Goal: Task Accomplishment & Management: Use online tool/utility

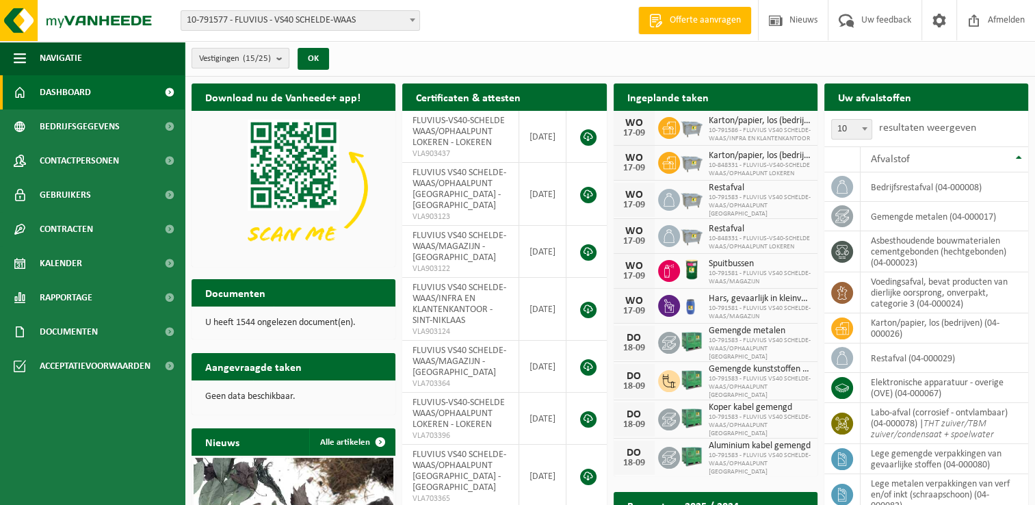
click at [286, 60] on b "submit" at bounding box center [282, 58] width 12 height 19
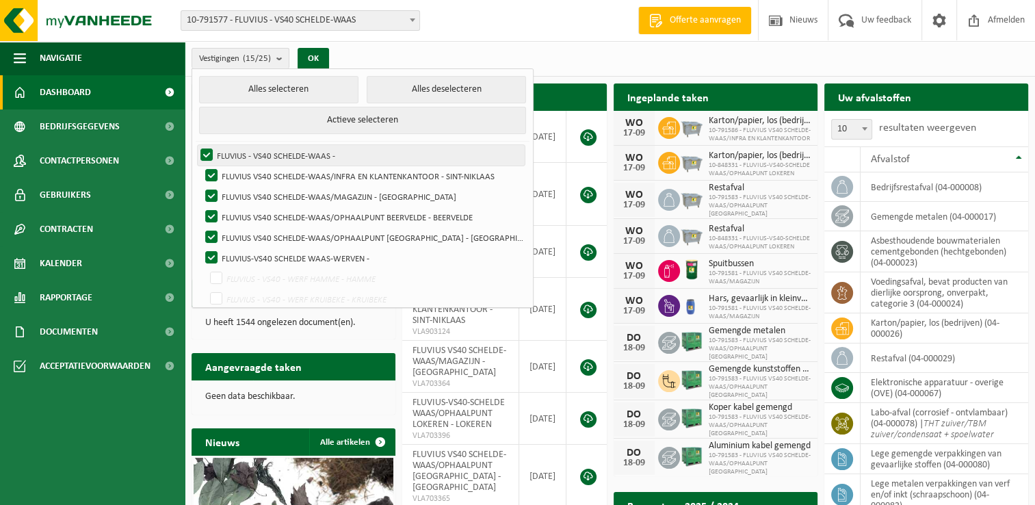
click at [207, 157] on label "FLUVIUS - VS40 SCHELDE-WAAS -" at bounding box center [361, 155] width 327 height 21
click at [196, 145] on input "FLUVIUS - VS40 SCHELDE-WAAS -" at bounding box center [195, 144] width 1 height 1
checkbox input "false"
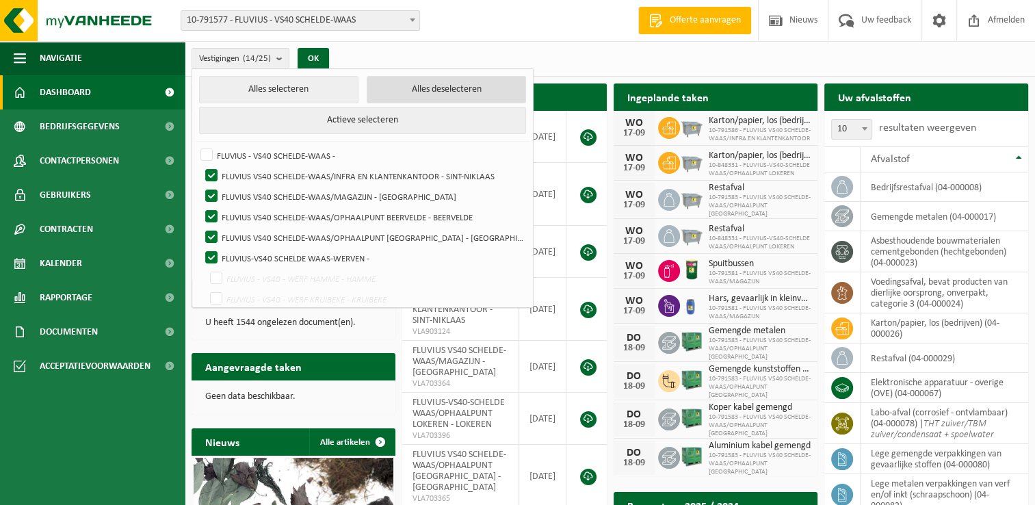
click at [391, 90] on button "Alles deselecteren" at bounding box center [446, 89] width 159 height 27
checkbox input "false"
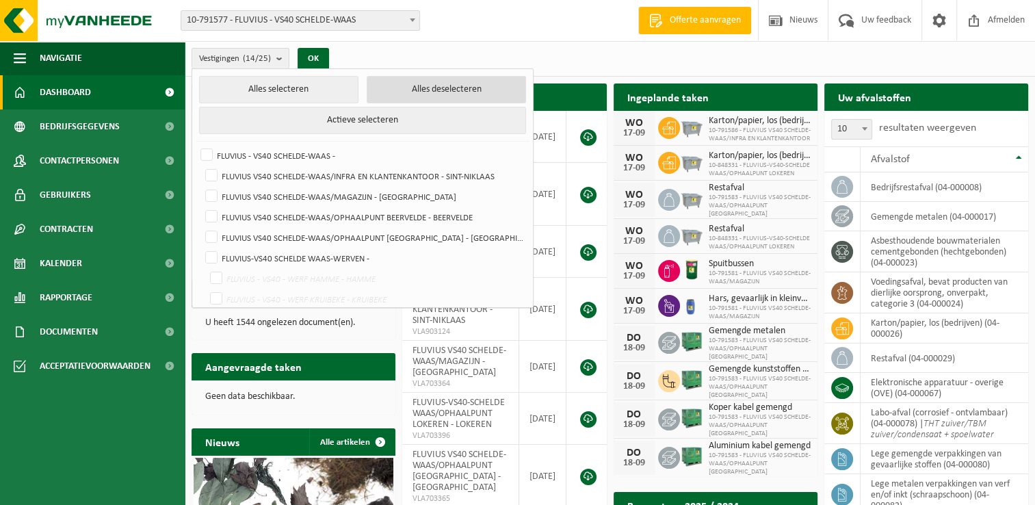
checkbox input "false"
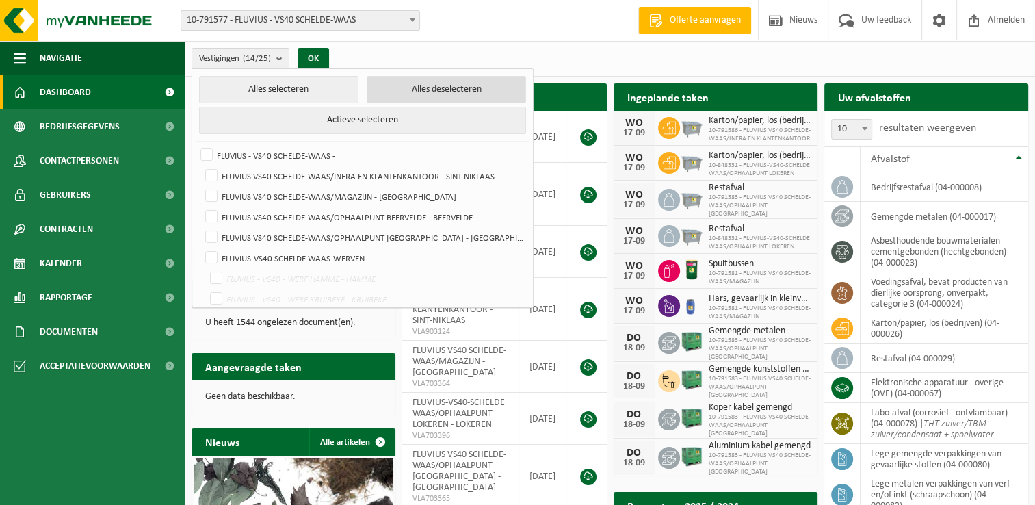
checkbox input "false"
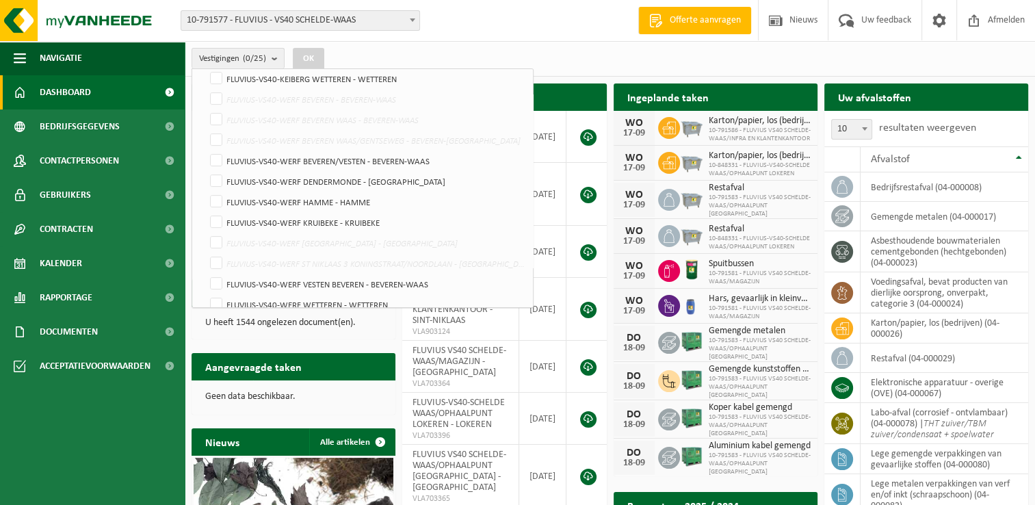
scroll to position [356, 0]
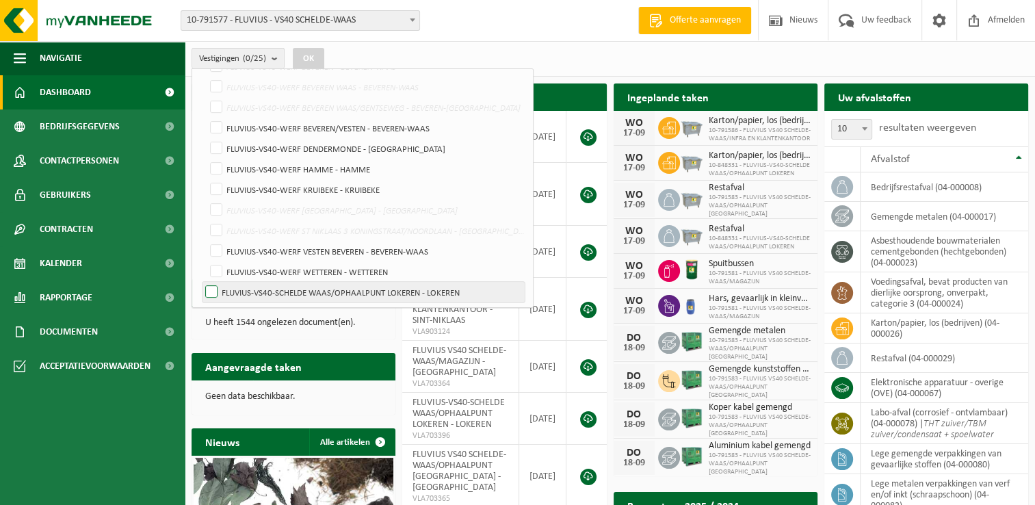
click at [209, 290] on label "FLUVIUS-VS40-SCHELDE WAAS/OPHAALPUNT LOKEREN - LOKEREN" at bounding box center [364, 292] width 322 height 21
click at [200, 282] on input "FLUVIUS-VS40-SCHELDE WAAS/OPHAALPUNT LOKEREN - LOKEREN" at bounding box center [200, 281] width 1 height 1
checkbox input "true"
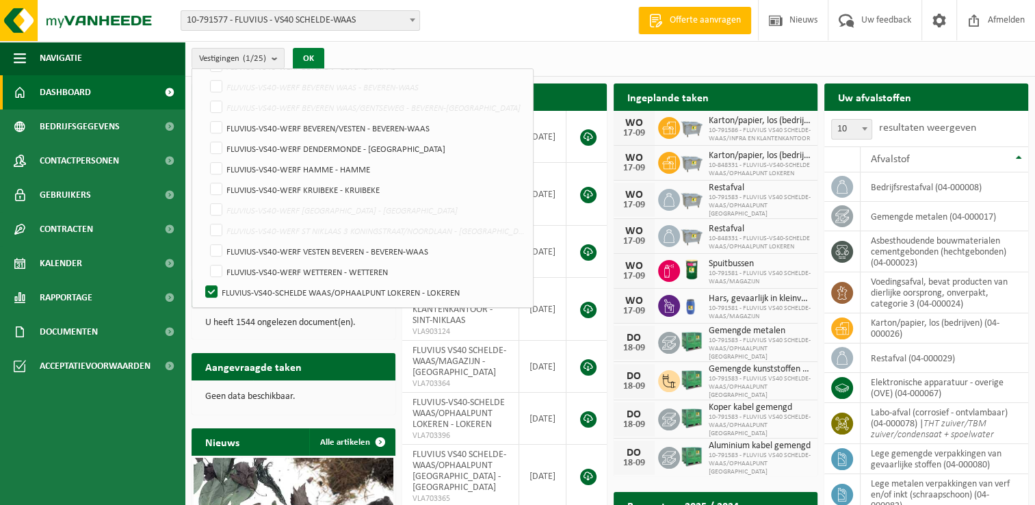
click at [321, 55] on button "OK" at bounding box center [308, 59] width 31 height 22
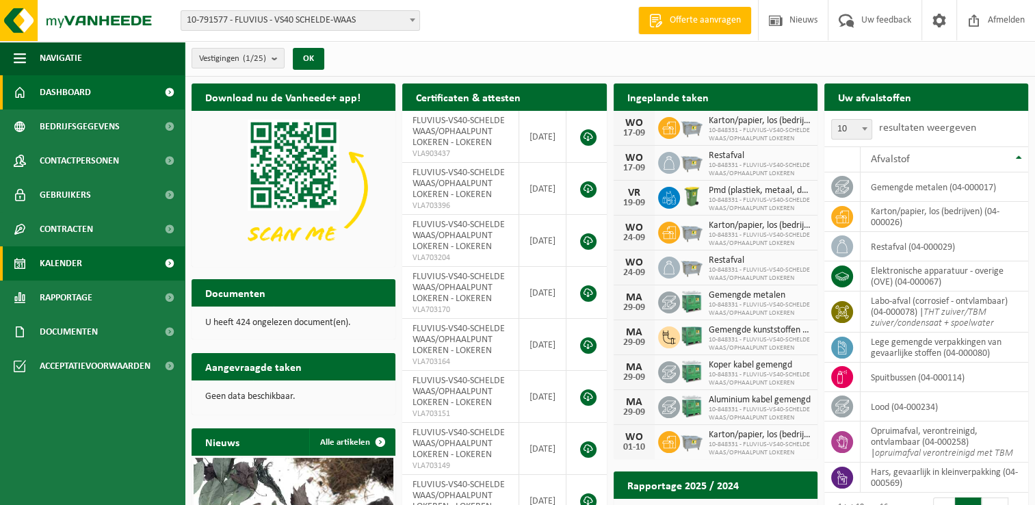
click at [79, 270] on span "Kalender" at bounding box center [61, 263] width 42 height 34
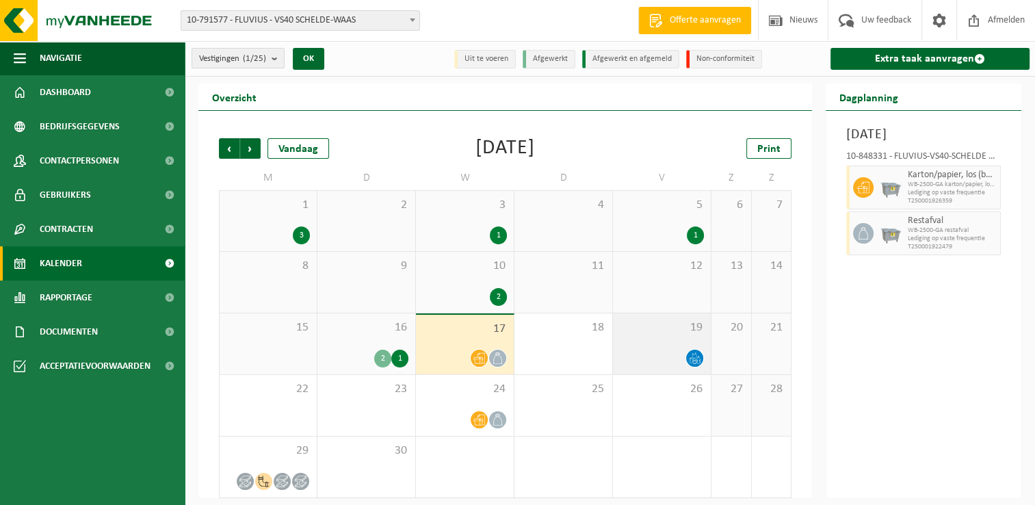
click at [684, 348] on div "19" at bounding box center [662, 343] width 98 height 61
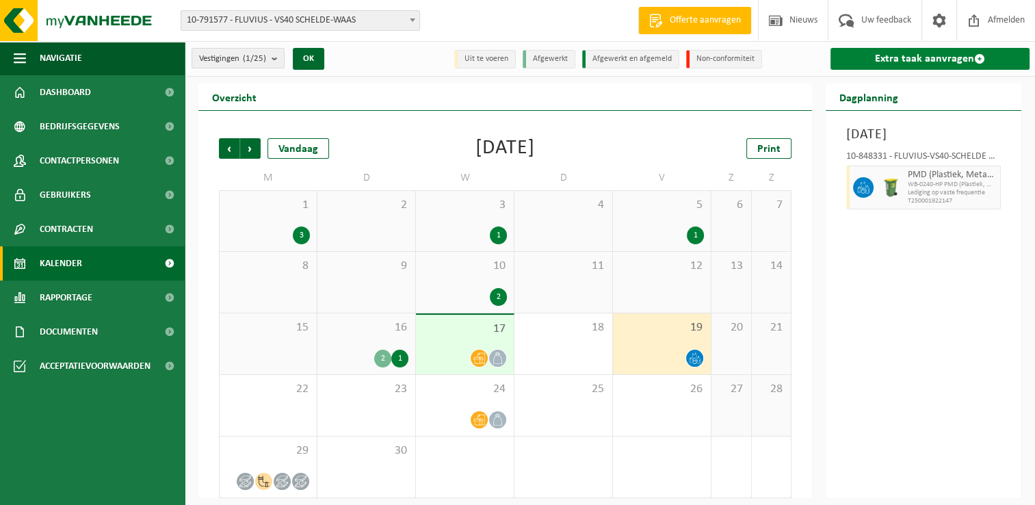
click at [881, 64] on link "Extra taak aanvragen" at bounding box center [930, 59] width 199 height 22
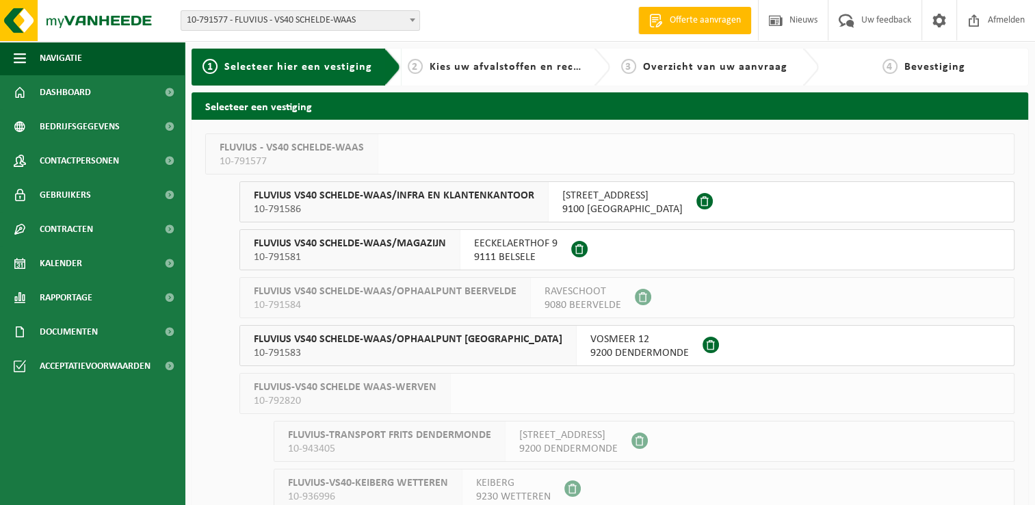
scroll to position [395, 0]
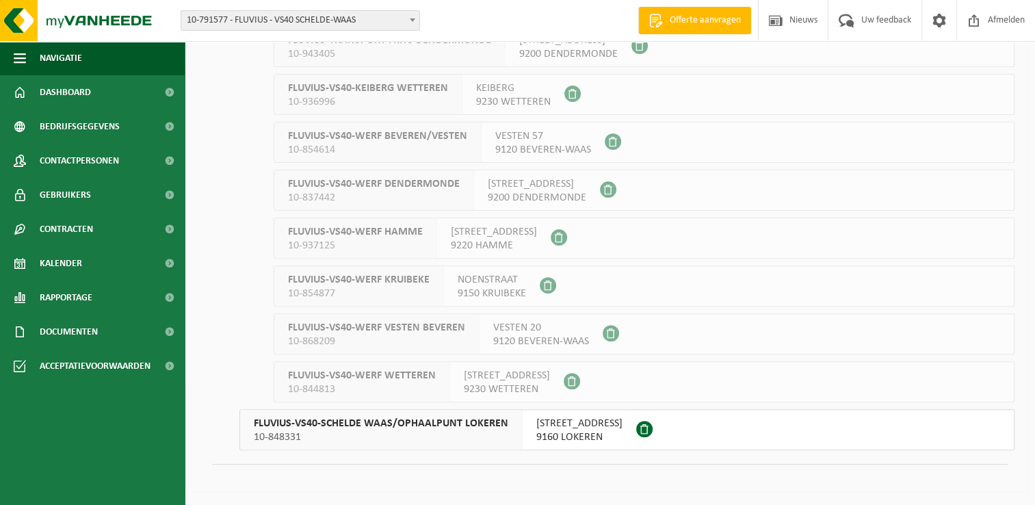
click at [539, 427] on span "[STREET_ADDRESS]" at bounding box center [579, 424] width 86 height 14
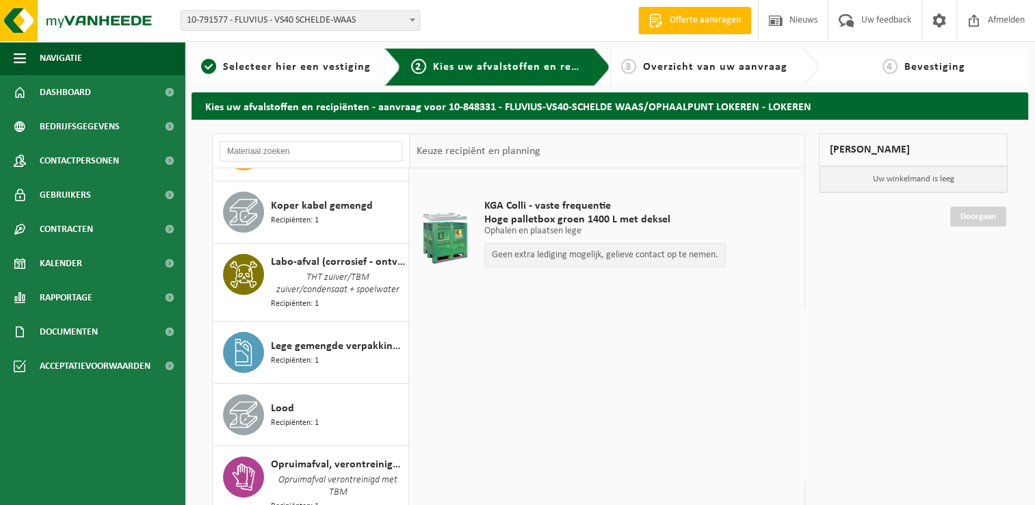
scroll to position [463, 0]
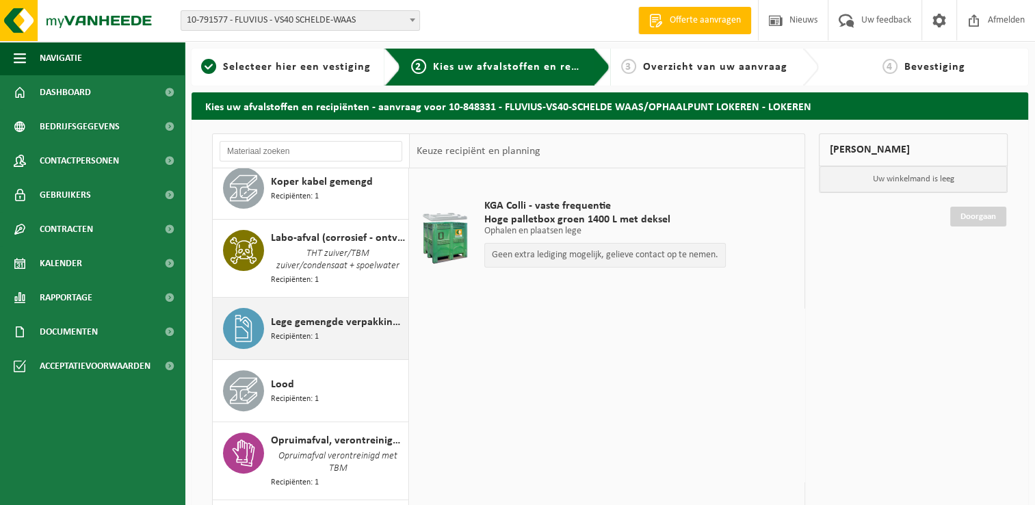
click at [307, 324] on span "Lege gemengde verpakkingen van gevaarlijke stoffen" at bounding box center [338, 322] width 134 height 16
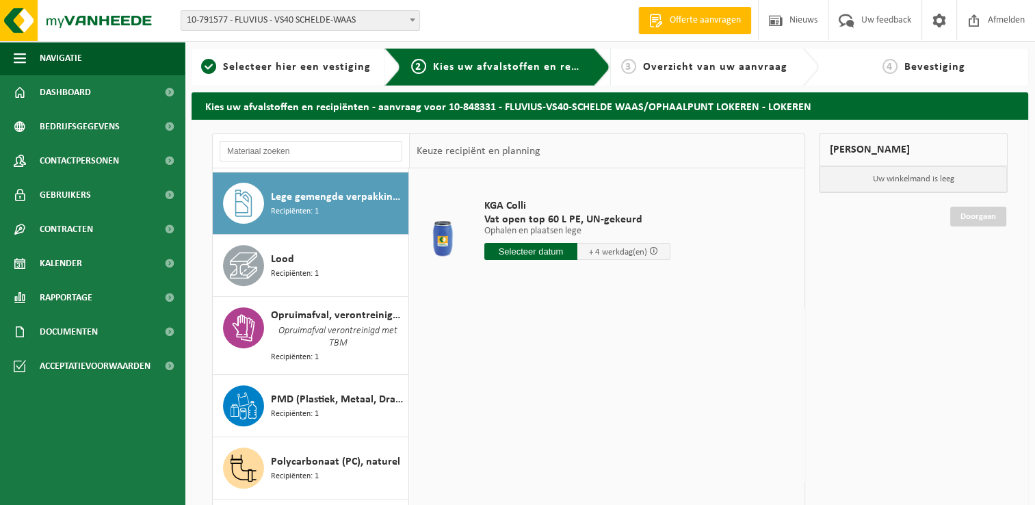
scroll to position [625, 0]
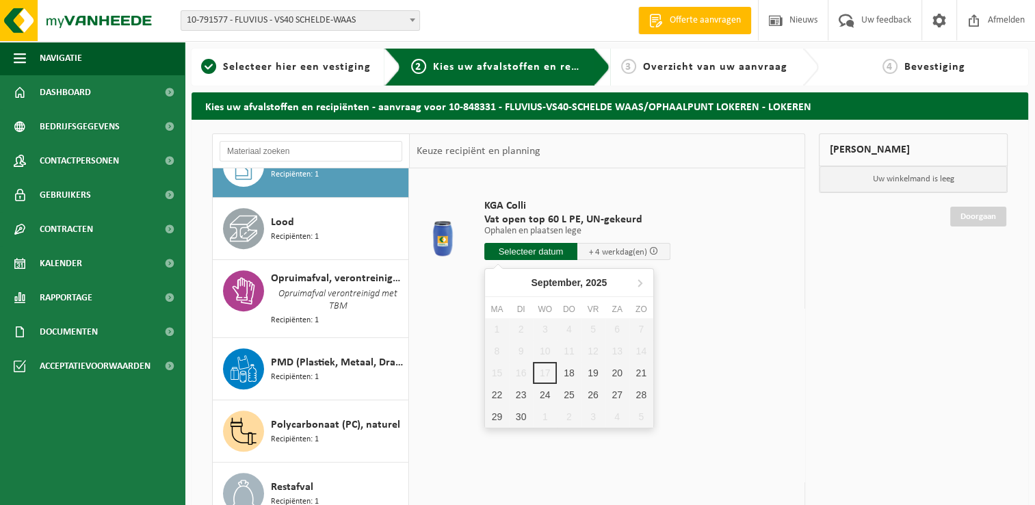
click at [534, 250] on input "text" at bounding box center [530, 251] width 93 height 17
click at [572, 374] on div "18" at bounding box center [569, 373] width 24 height 22
type input "Van 2025-09-18"
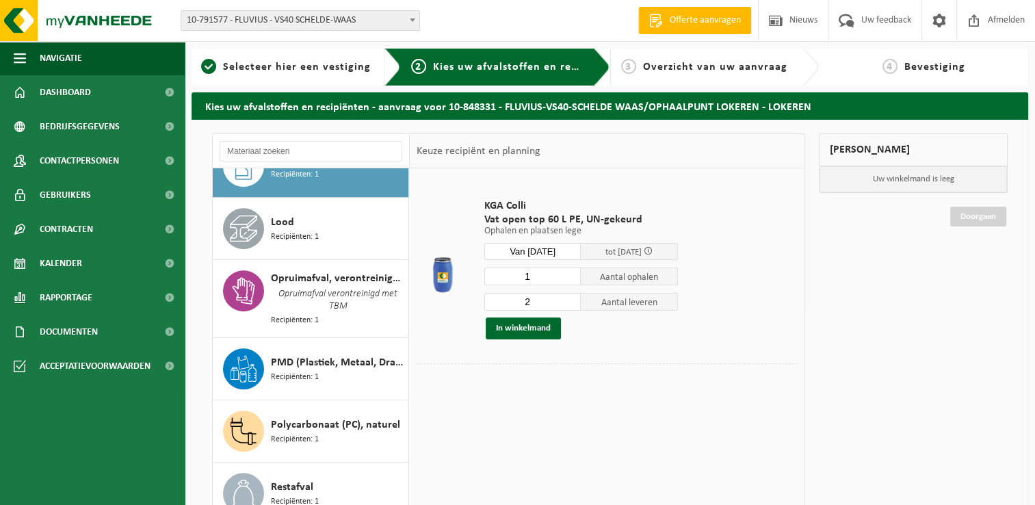
type input "1"
click at [572, 280] on input "1" at bounding box center [532, 277] width 97 height 18
type input "1"
click at [574, 302] on input "1" at bounding box center [532, 302] width 97 height 18
click at [532, 327] on button "In winkelmand" at bounding box center [523, 329] width 75 height 22
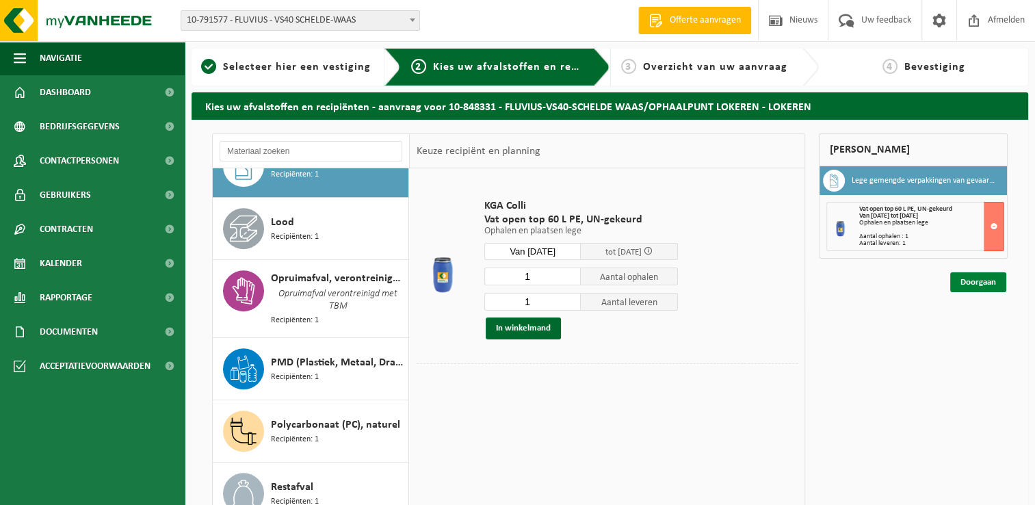
click at [995, 288] on link "Doorgaan" at bounding box center [978, 282] width 56 height 20
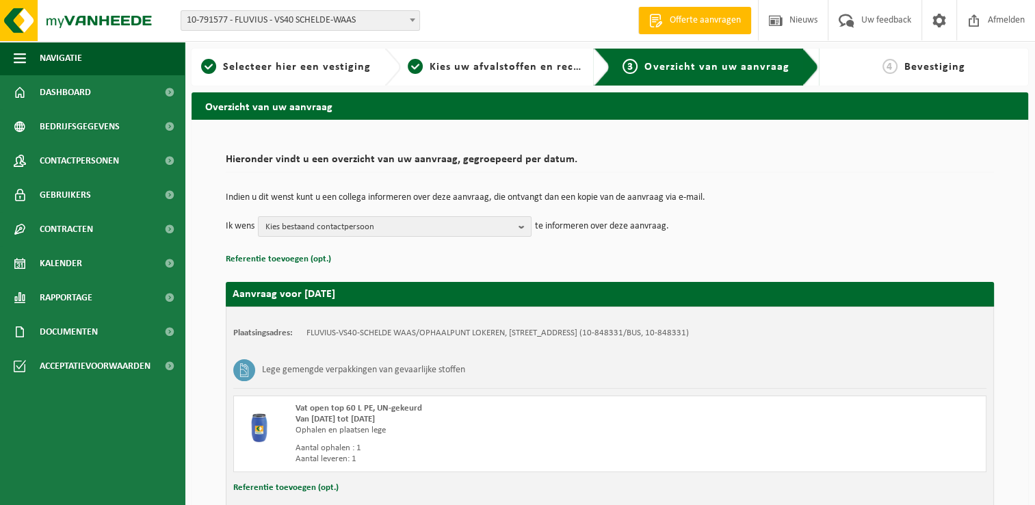
scroll to position [92, 0]
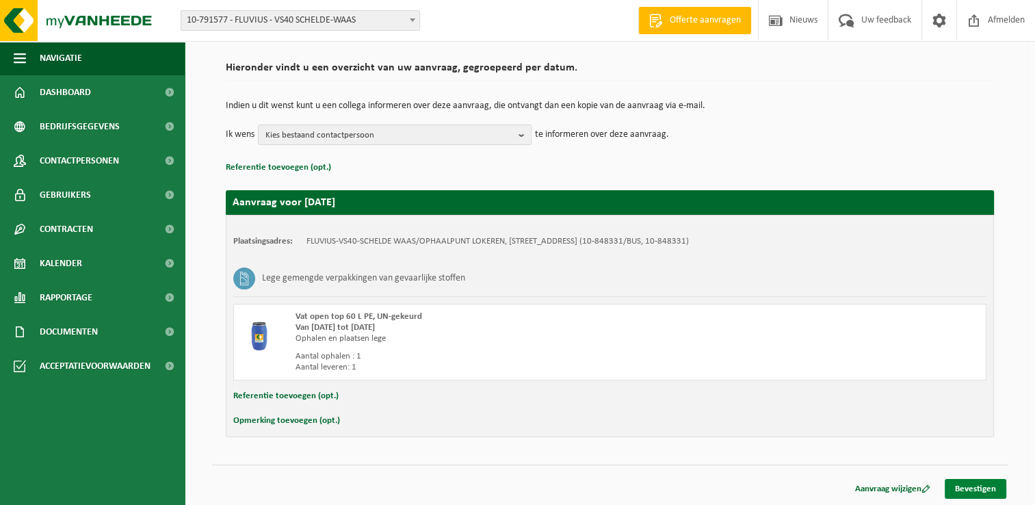
click at [961, 487] on link "Bevestigen" at bounding box center [976, 489] width 62 height 20
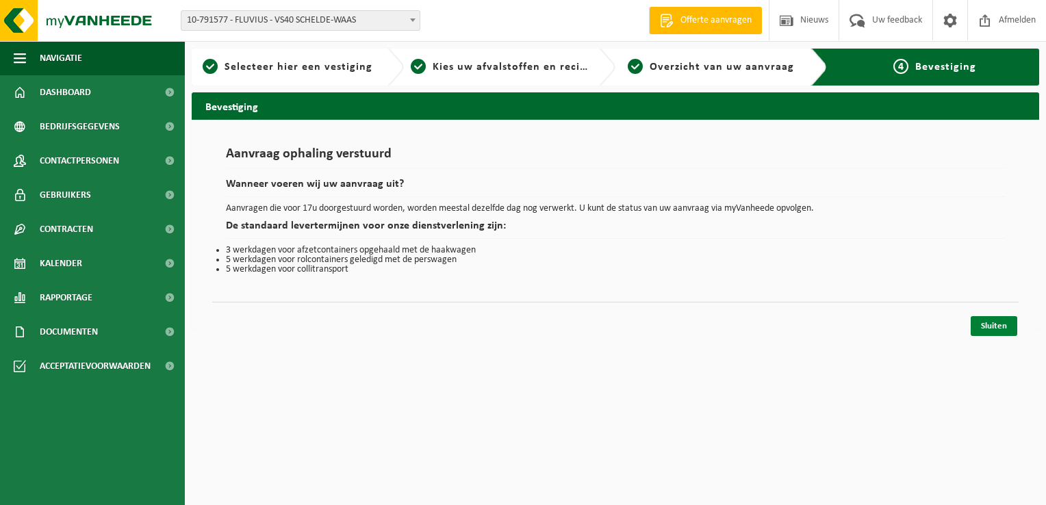
click at [1003, 324] on link "Sluiten" at bounding box center [993, 326] width 47 height 20
